Goal: Task Accomplishment & Management: Use online tool/utility

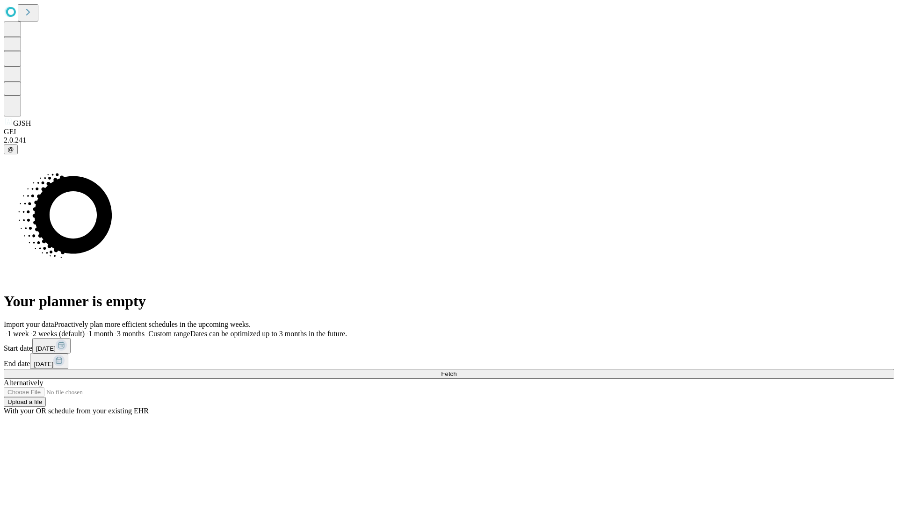
click at [457, 371] on span "Fetch" at bounding box center [448, 374] width 15 height 7
